Goal: Information Seeking & Learning: Learn about a topic

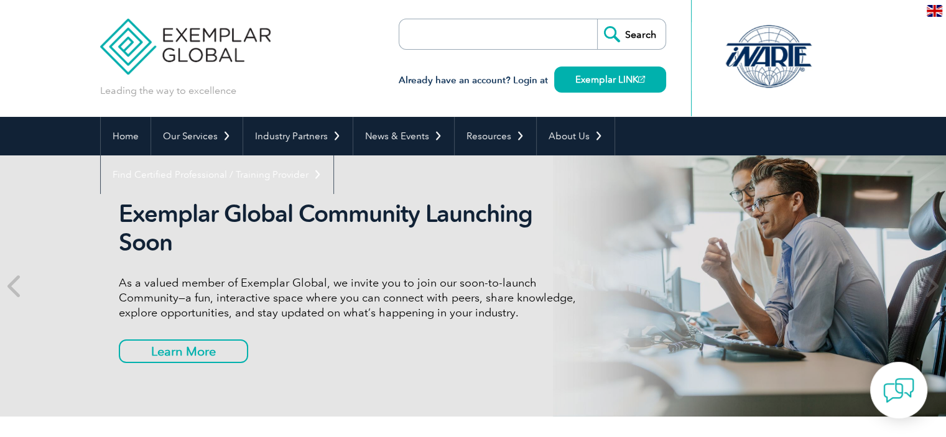
click at [481, 43] on input "search" at bounding box center [470, 34] width 131 height 30
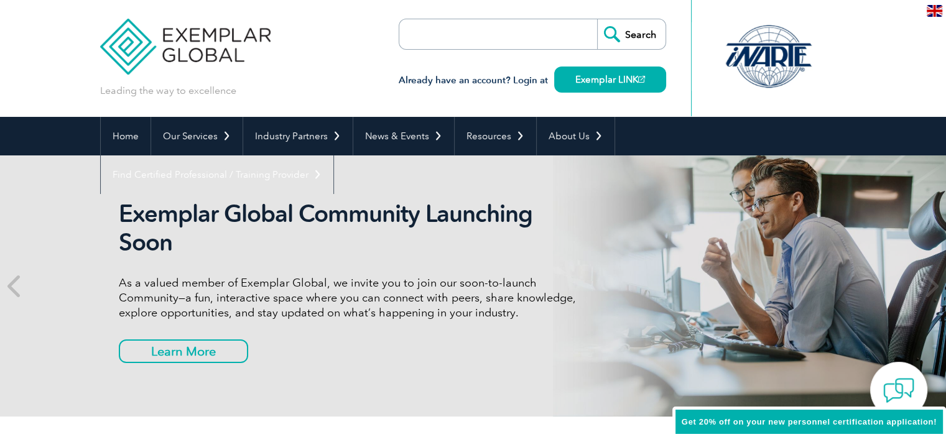
paste input "Punyam Academy"
type input "Punyam Academy"
click at [597, 19] on input "Search" at bounding box center [631, 34] width 68 height 30
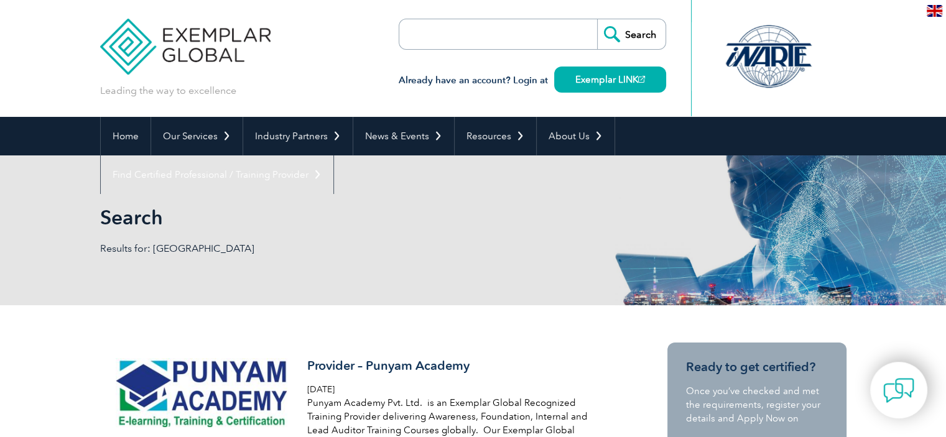
scroll to position [249, 0]
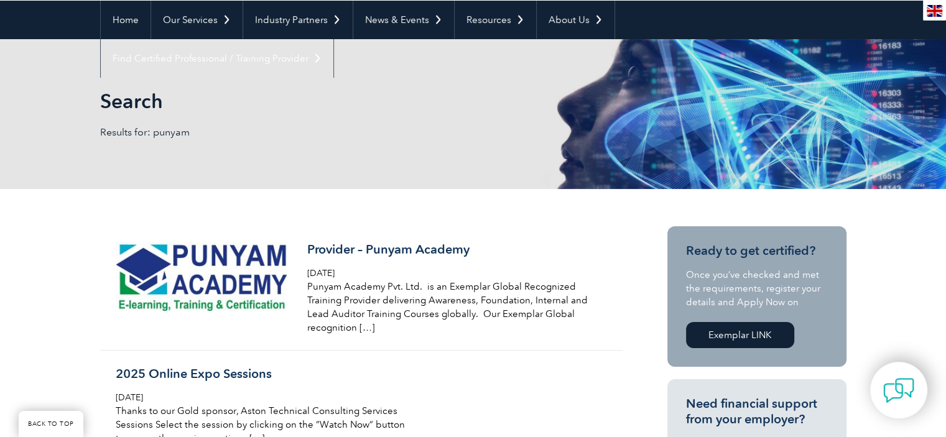
scroll to position [124, 0]
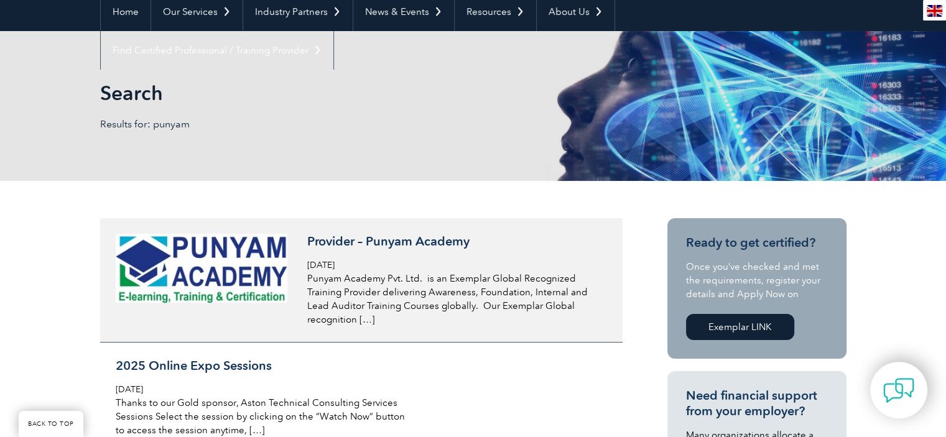
click at [370, 241] on h3 "Provider – Punyam Academy" at bounding box center [454, 242] width 295 height 16
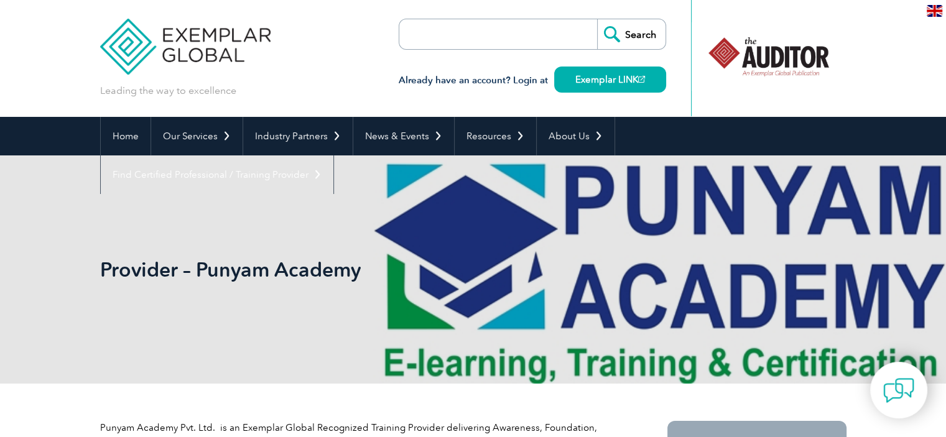
click at [538, 42] on form "Search" at bounding box center [532, 34] width 267 height 31
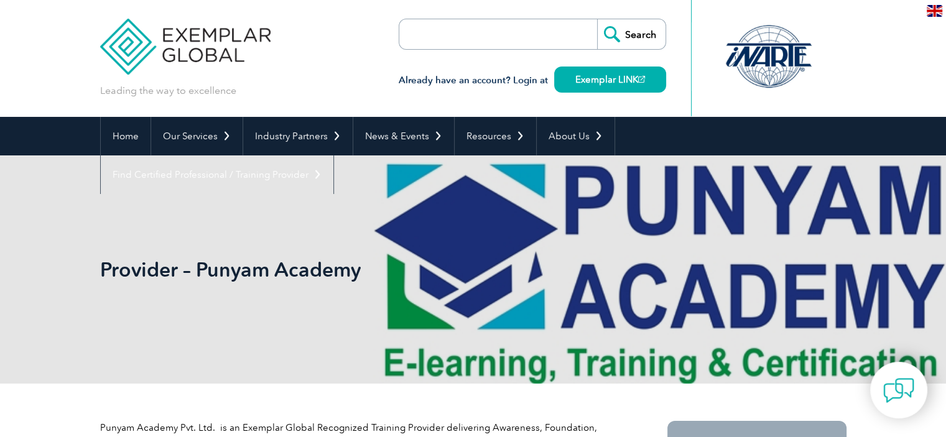
click at [487, 33] on input "search" at bounding box center [470, 34] width 131 height 30
paste input "inesseconsults"
drag, startPoint x: 413, startPoint y: 33, endPoint x: 440, endPoint y: 29, distance: 26.4
click at [418, 32] on input "inesseconsults" at bounding box center [470, 34] width 131 height 30
drag, startPoint x: 470, startPoint y: 36, endPoint x: 512, endPoint y: 36, distance: 41.7
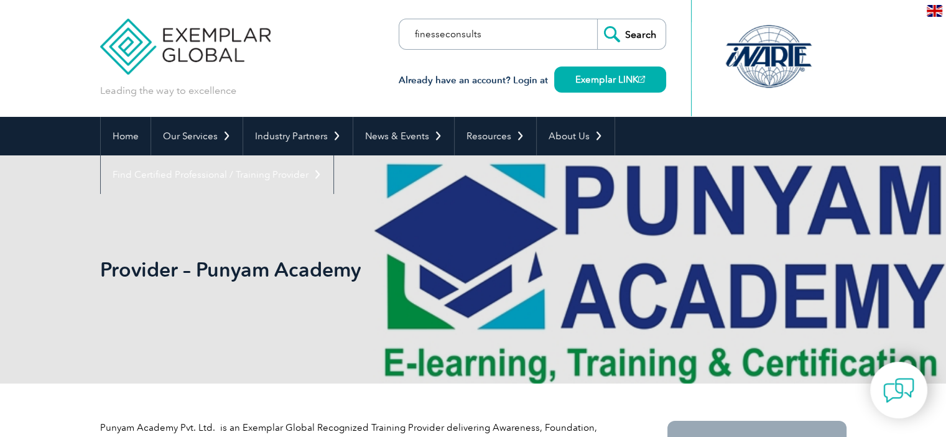
click at [511, 36] on input "finesseconsults" at bounding box center [470, 34] width 131 height 30
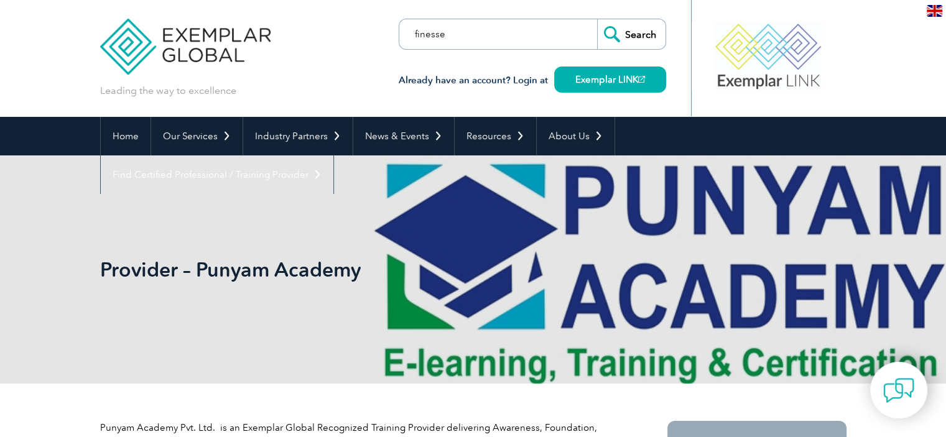
type input "finesse"
click at [597, 19] on input "Search" at bounding box center [631, 34] width 68 height 30
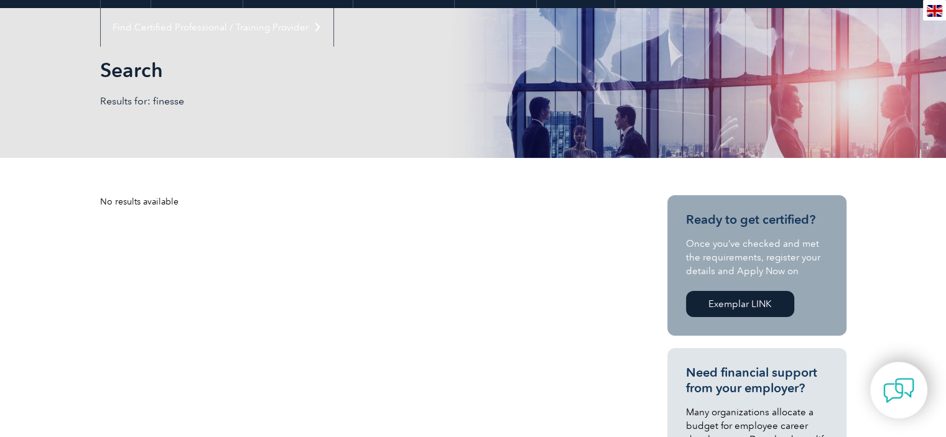
scroll to position [249, 0]
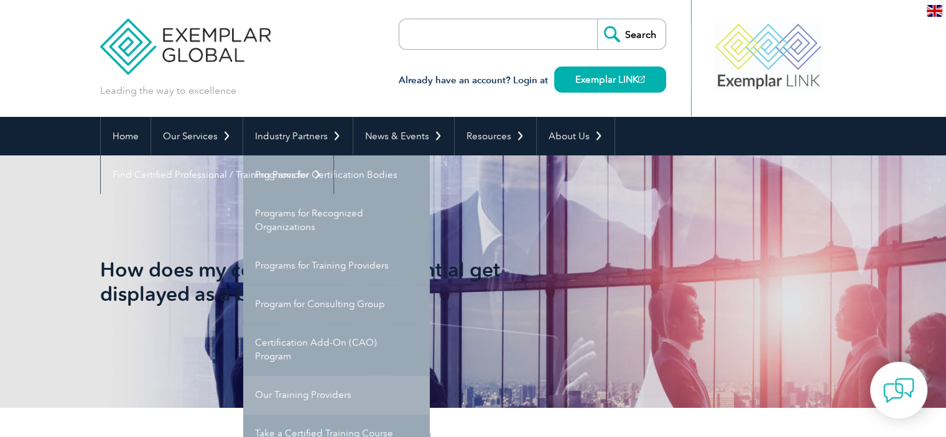
click at [305, 384] on link "Our Training Providers" at bounding box center [336, 395] width 187 height 39
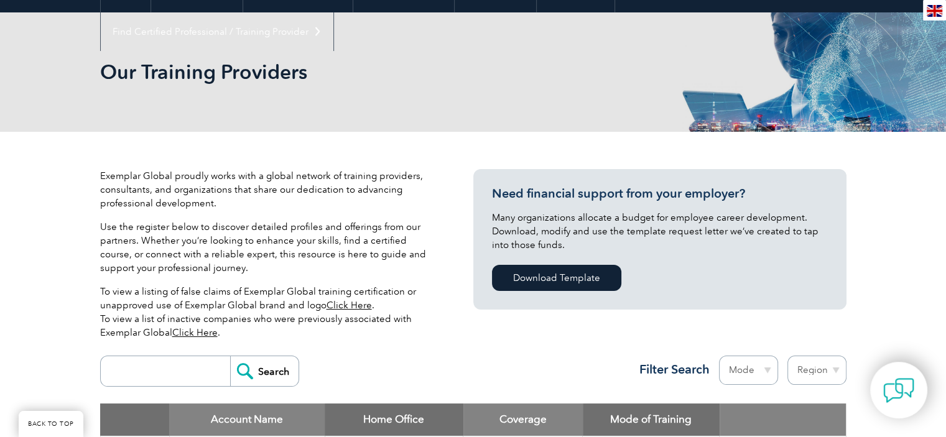
scroll to position [373, 0]
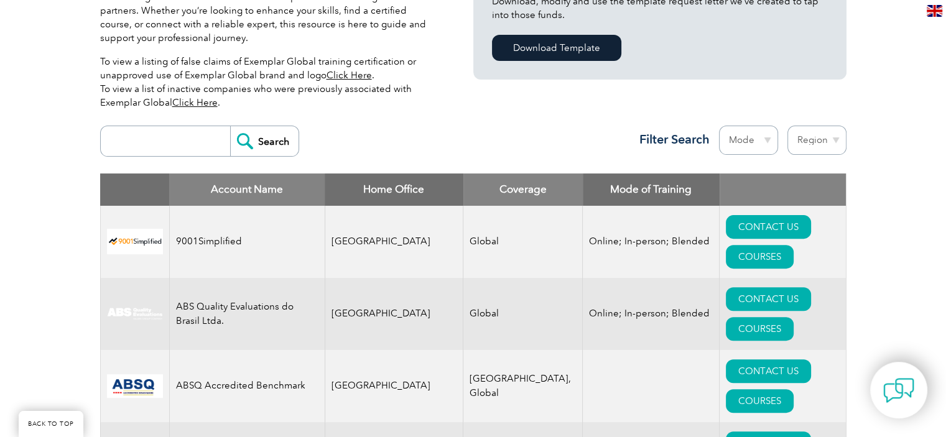
click at [163, 139] on input "search" at bounding box center [168, 141] width 123 height 30
type input "sa8"
click at [243, 142] on input "Search" at bounding box center [264, 141] width 68 height 30
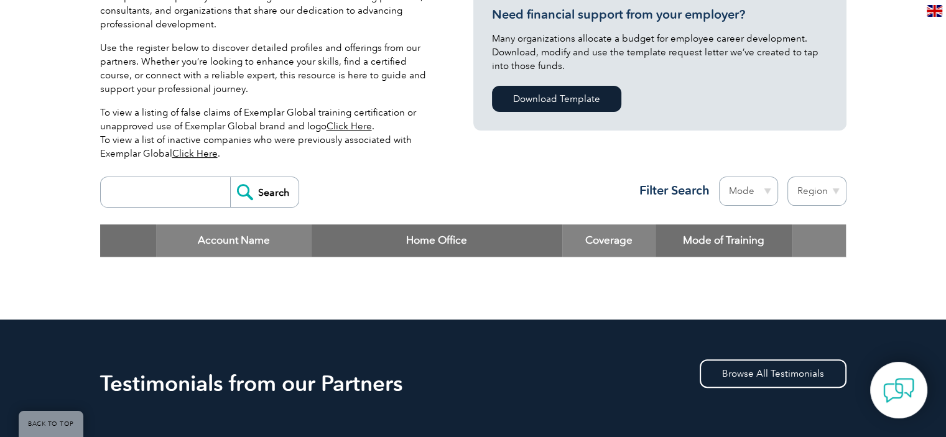
scroll to position [249, 0]
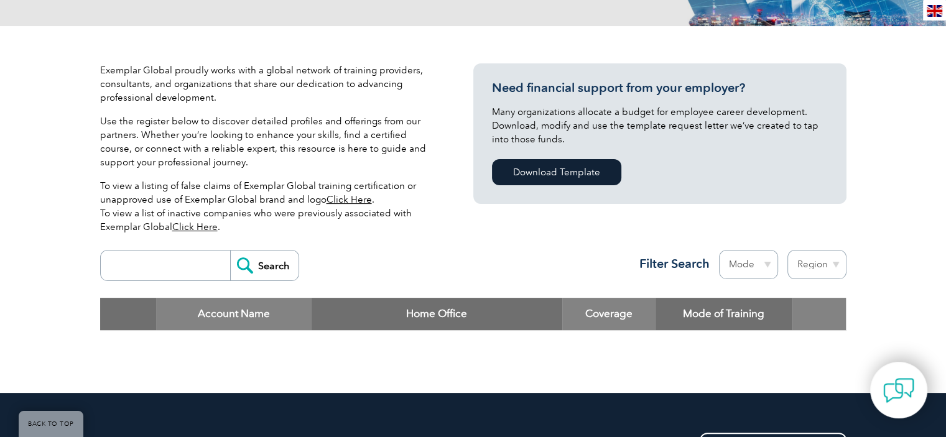
click at [266, 253] on input "Search" at bounding box center [264, 266] width 68 height 30
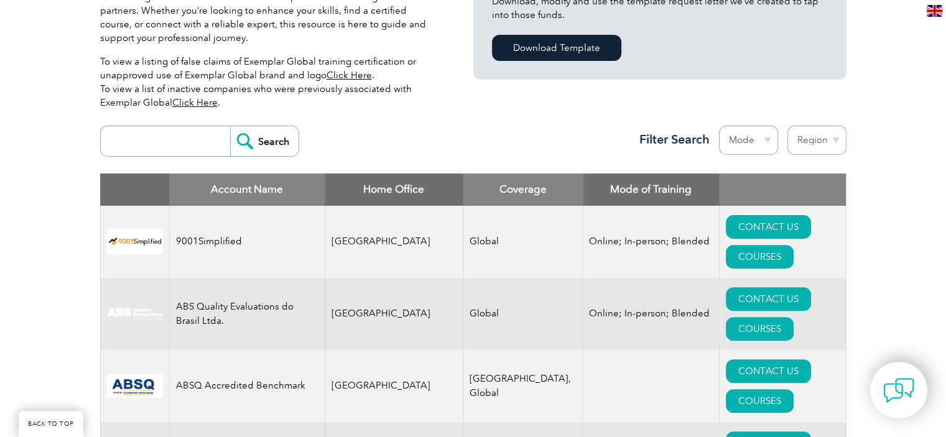
scroll to position [373, 0]
click at [810, 131] on select "Region [GEOGRAPHIC_DATA] [GEOGRAPHIC_DATA] [GEOGRAPHIC_DATA] [GEOGRAPHIC_DATA] …" at bounding box center [816, 140] width 59 height 29
click at [726, 134] on select "Mode Online In-person Blended" at bounding box center [748, 140] width 59 height 29
drag, startPoint x: 647, startPoint y: 145, endPoint x: 548, endPoint y: 119, distance: 102.3
click at [550, 119] on div "Search Region [GEOGRAPHIC_DATA] [GEOGRAPHIC_DATA] [GEOGRAPHIC_DATA] [GEOGRAPHIC…" at bounding box center [473, 146] width 746 height 54
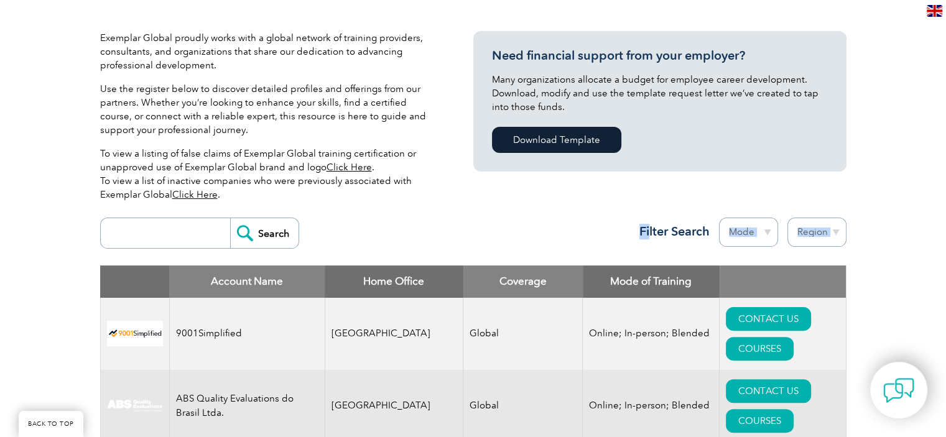
scroll to position [249, 0]
